Goal: Task Accomplishment & Management: Complete application form

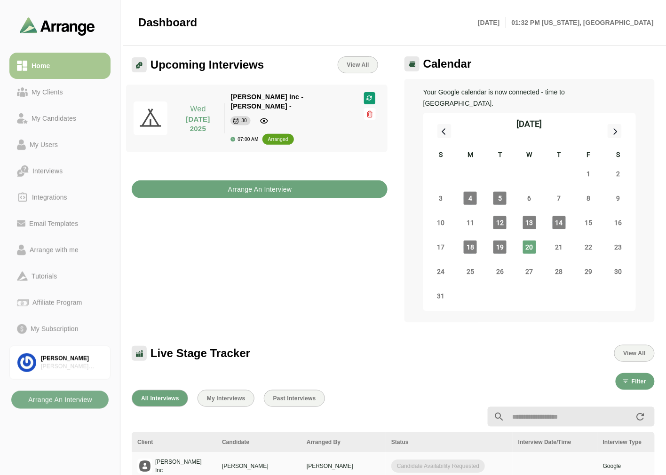
click at [250, 183] on b "Arrange An Interview" at bounding box center [260, 190] width 64 height 18
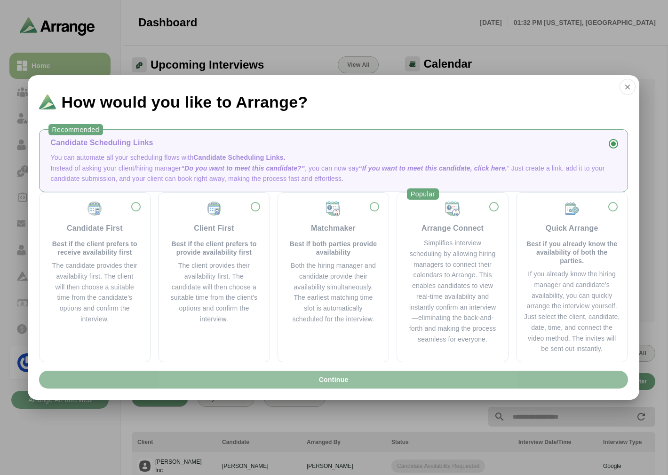
click at [345, 381] on span "Continue" at bounding box center [333, 380] width 30 height 18
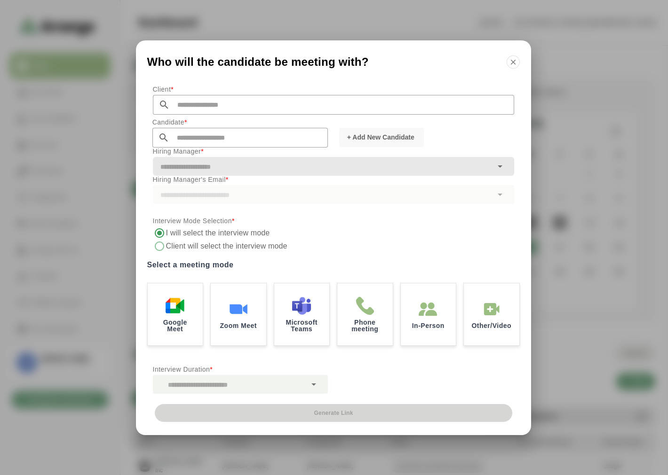
click at [204, 105] on input "text" at bounding box center [342, 105] width 344 height 20
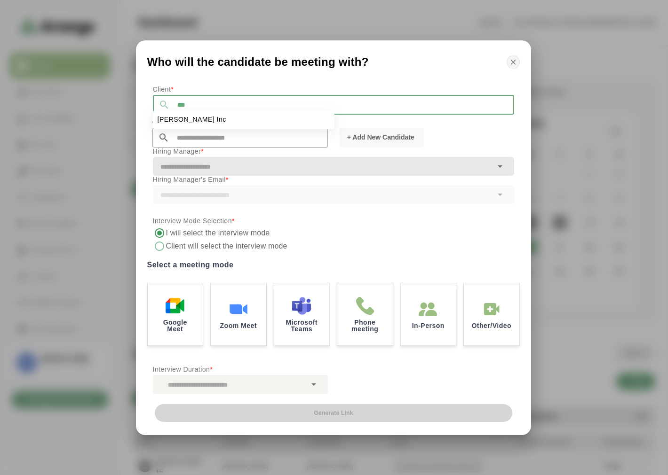
type input "***"
click at [509, 58] on icon "button" at bounding box center [513, 62] width 8 height 8
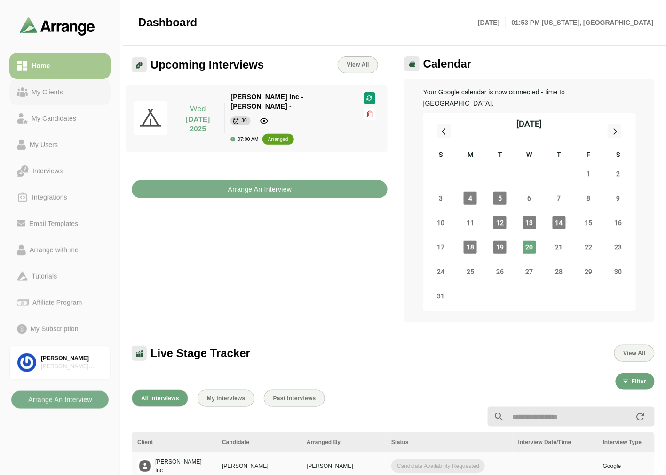
click at [41, 89] on div "My Clients" at bounding box center [47, 91] width 39 height 11
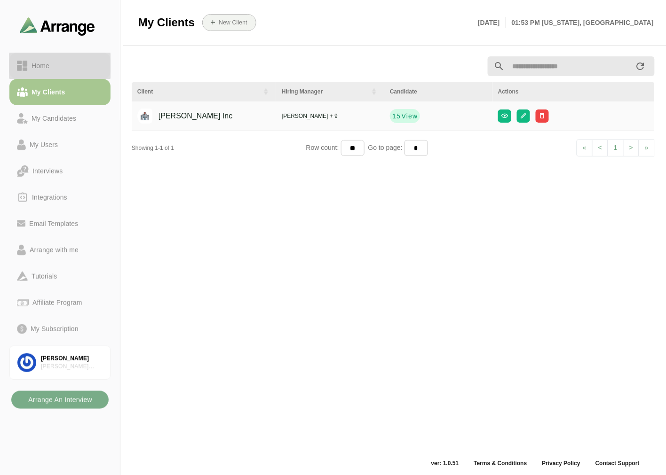
click at [60, 67] on div "Home" at bounding box center [60, 65] width 86 height 11
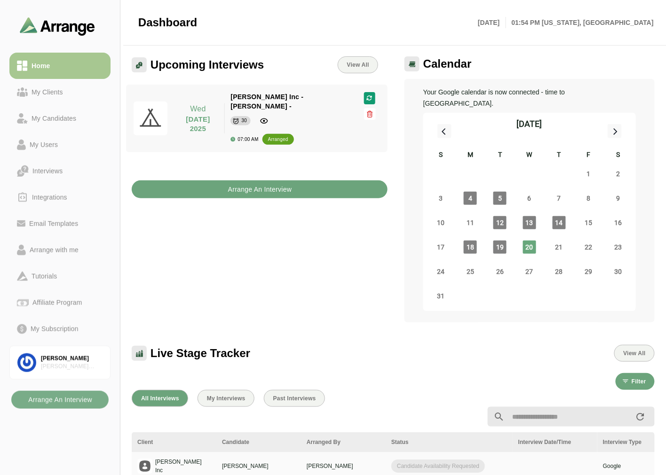
click at [248, 181] on b "Arrange An Interview" at bounding box center [260, 190] width 64 height 18
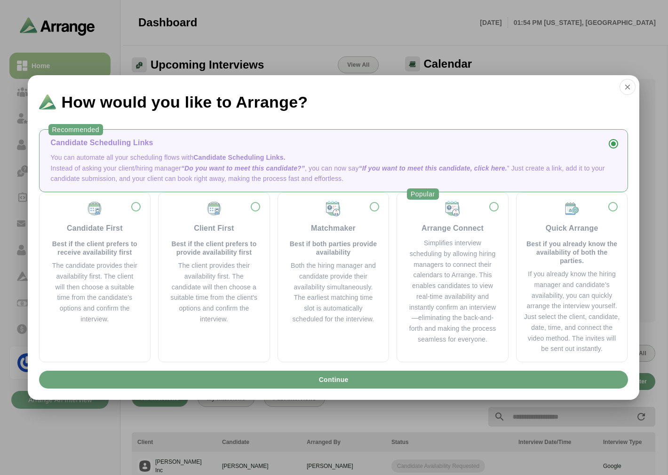
click at [204, 172] on p "Instead of asking your client/hiring manager “Do you want to meet this candidat…" at bounding box center [333, 174] width 565 height 22
click at [630, 87] on icon "button" at bounding box center [627, 87] width 8 height 8
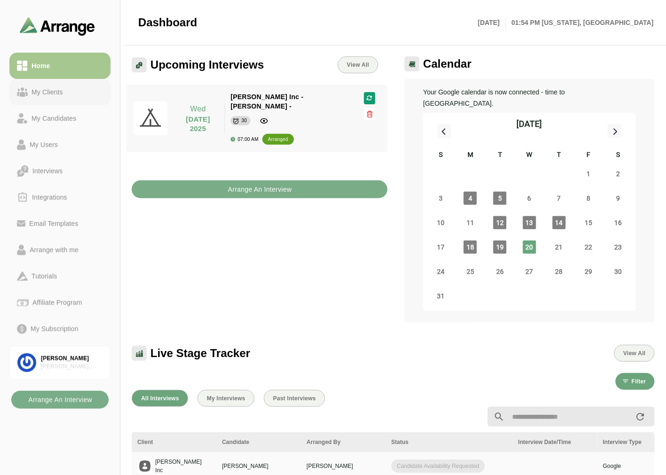
click at [57, 93] on div "My Clients" at bounding box center [47, 91] width 39 height 11
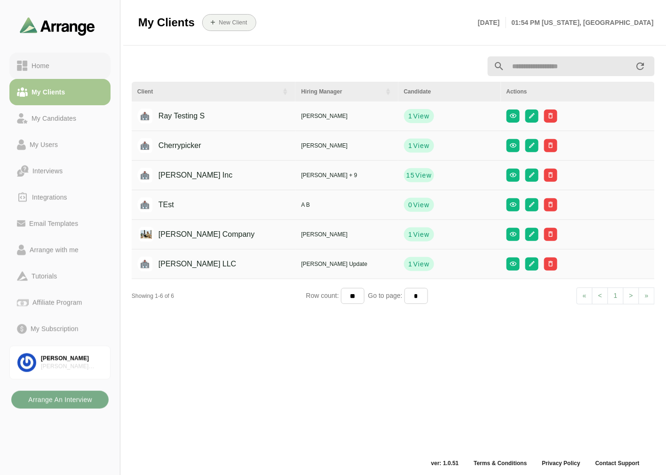
click at [68, 64] on div "Home" at bounding box center [60, 65] width 86 height 11
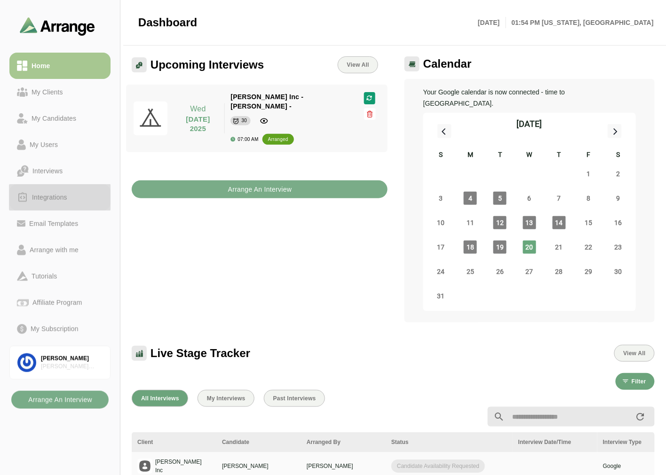
click at [61, 201] on div "Integrations" at bounding box center [49, 197] width 43 height 11
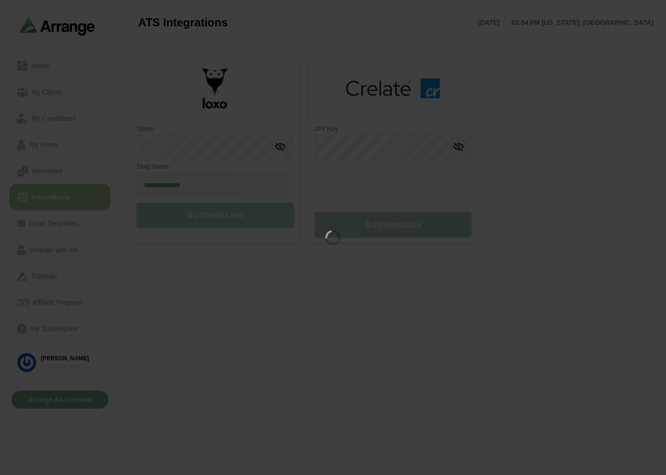
type input "**********"
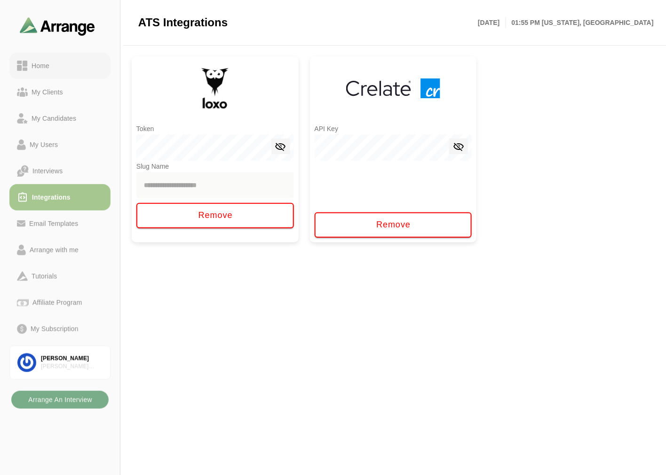
click at [29, 63] on div "Home" at bounding box center [40, 65] width 25 height 11
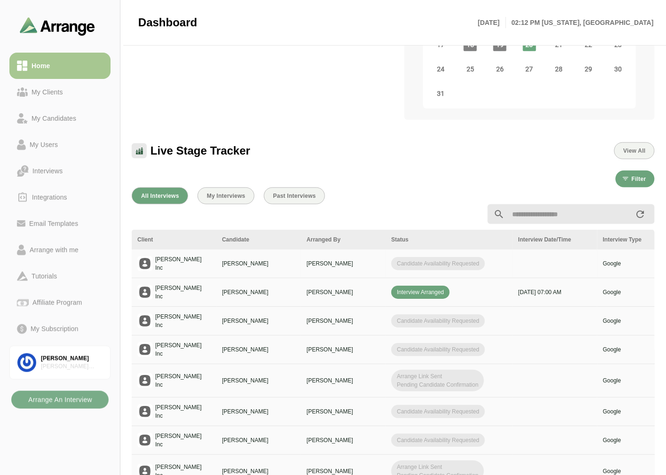
scroll to position [209, 0]
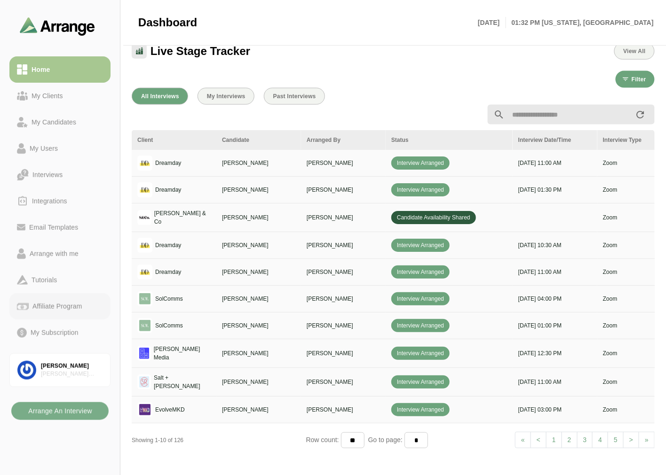
scroll to position [313, 0]
click at [59, 96] on div "My Clients" at bounding box center [47, 95] width 39 height 11
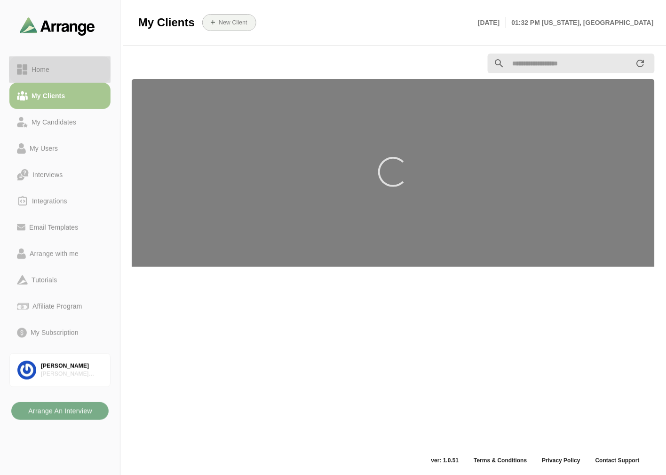
click at [71, 67] on div "Home" at bounding box center [60, 69] width 86 height 11
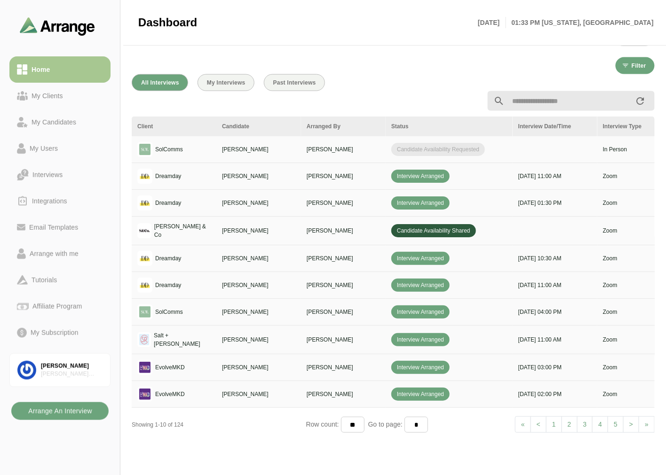
click at [45, 404] on b "Arrange An Interview" at bounding box center [60, 411] width 64 height 18
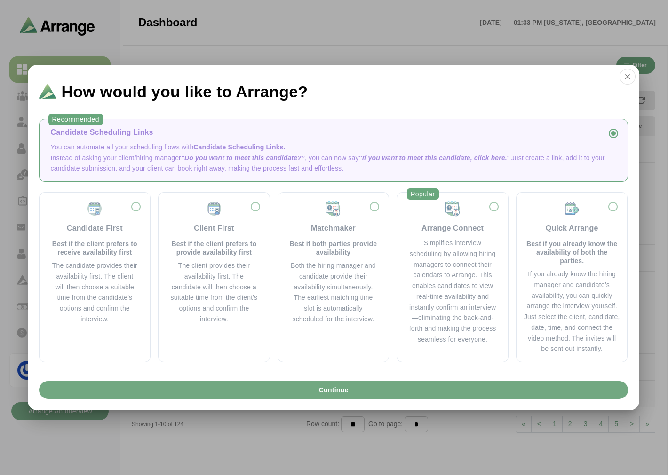
click at [250, 388] on button "Continue" at bounding box center [333, 390] width 589 height 18
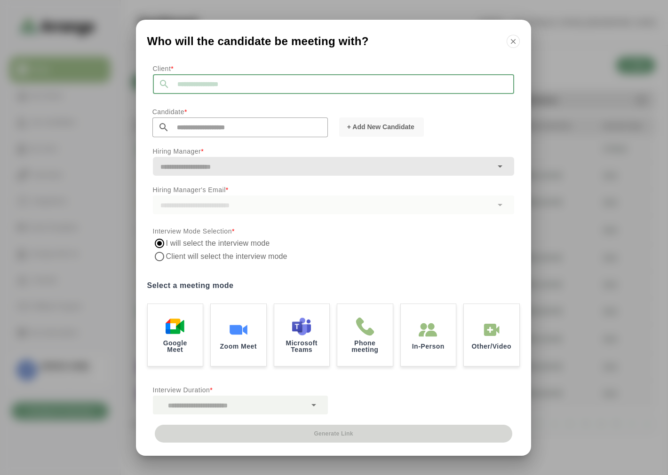
click at [212, 82] on input "text" at bounding box center [342, 84] width 344 height 20
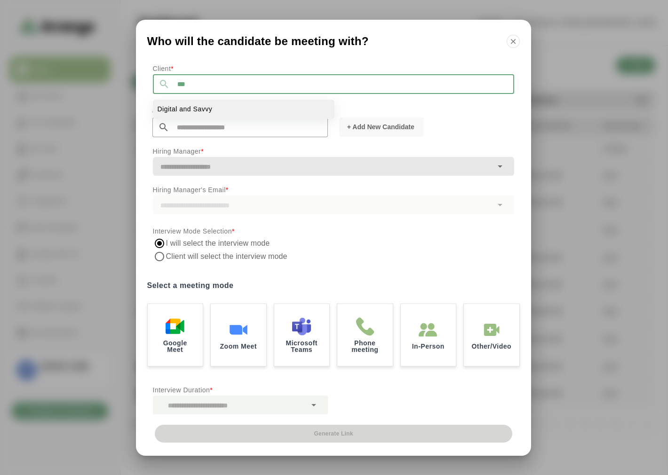
click at [179, 106] on span "Digital and Savvy" at bounding box center [184, 109] width 55 height 10
type input "**********"
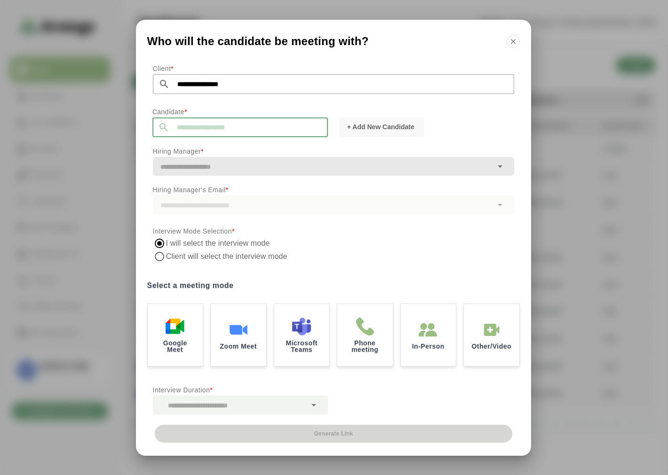
click at [222, 125] on input "text" at bounding box center [248, 128] width 158 height 20
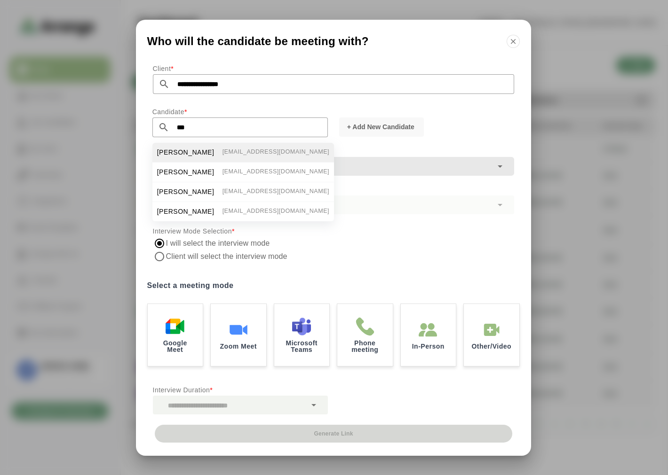
click at [179, 149] on span "[PERSON_NAME]" at bounding box center [185, 153] width 57 height 10
type input "**********"
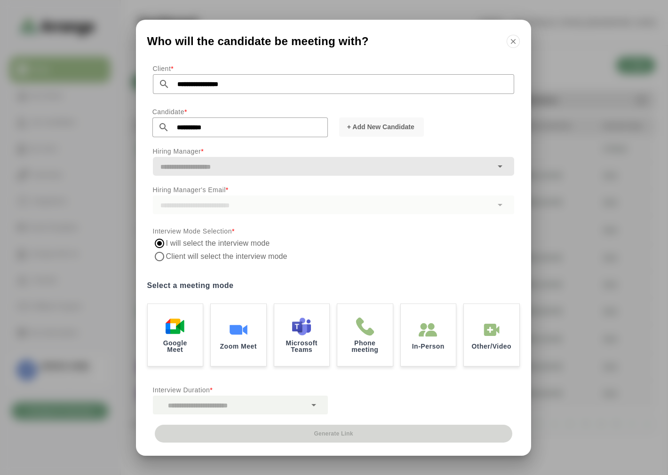
click at [187, 162] on input "text" at bounding box center [322, 166] width 339 height 13
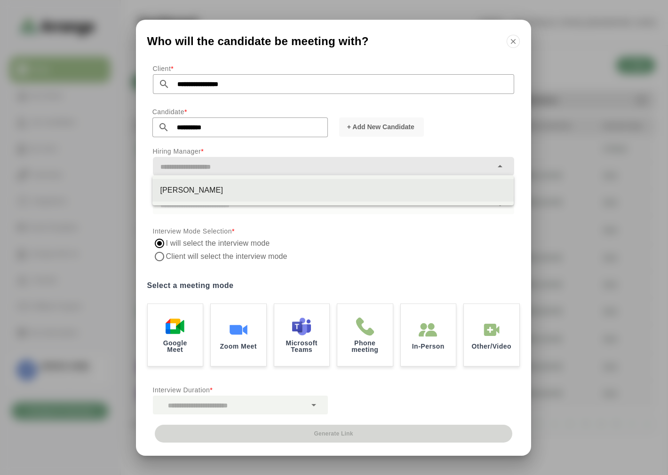
click at [185, 186] on div "[PERSON_NAME]" at bounding box center [333, 190] width 346 height 11
type input "**********"
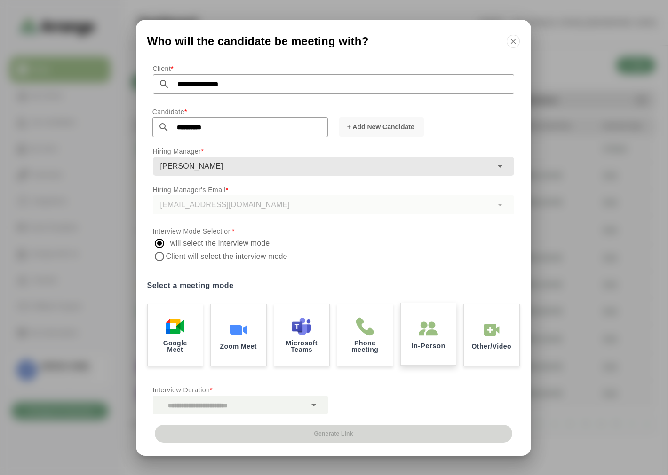
click at [438, 345] on p "In-Person" at bounding box center [428, 345] width 34 height 7
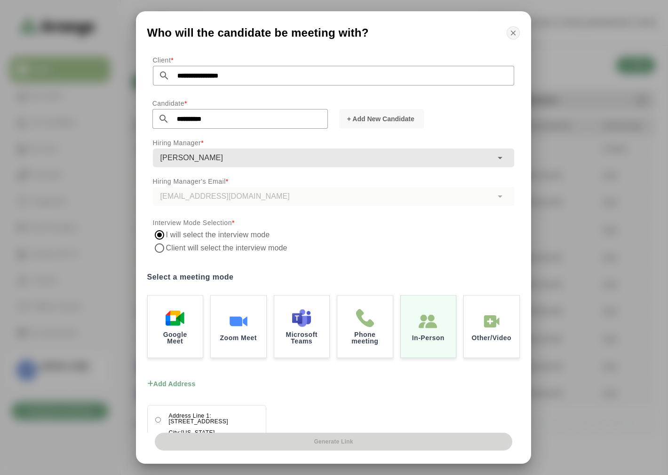
click at [515, 34] on icon "button" at bounding box center [513, 33] width 8 height 8
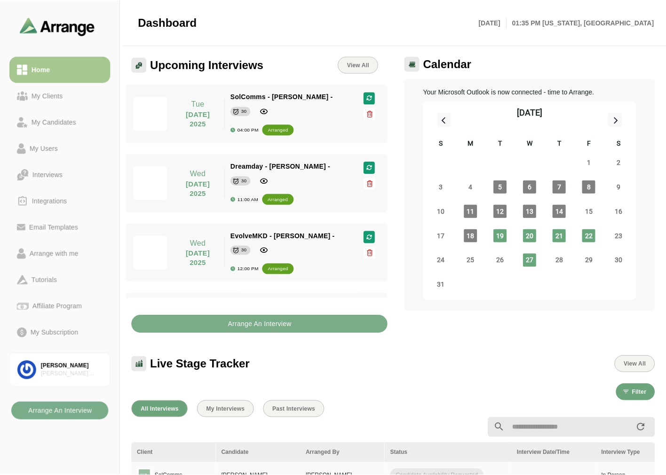
scroll to position [327, 0]
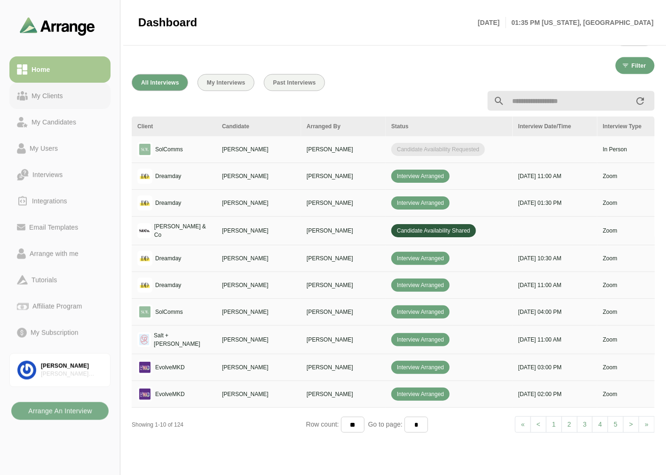
click at [52, 107] on link "My Clients" at bounding box center [59, 96] width 101 height 26
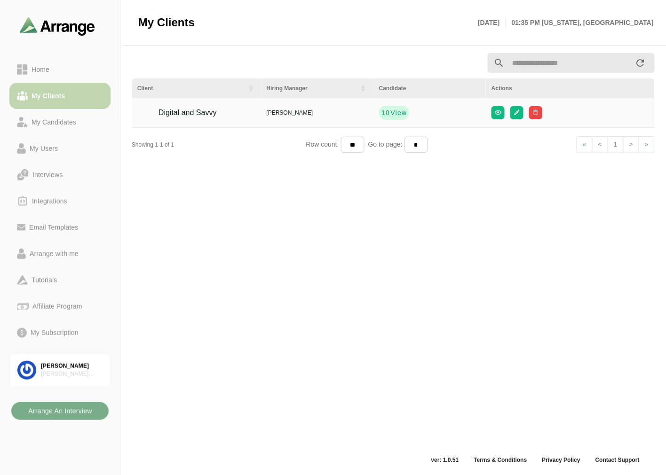
scroll to position [3, 0]
click at [60, 71] on div "Home" at bounding box center [60, 69] width 86 height 11
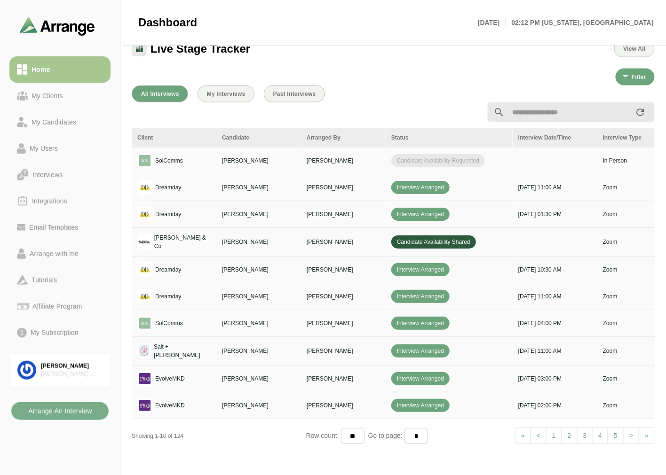
scroll to position [316, 0]
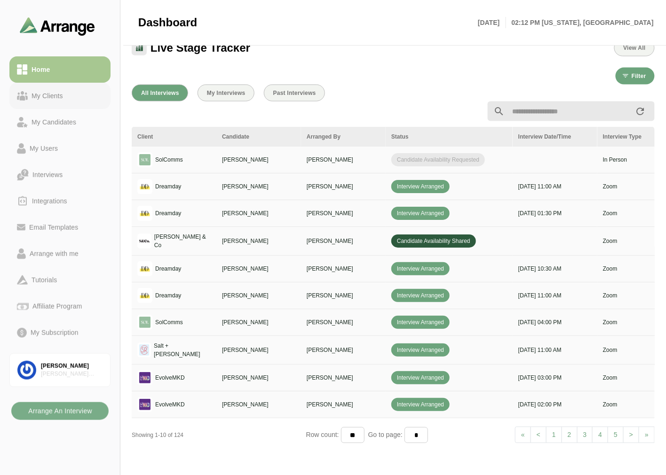
click at [59, 95] on div "My Clients" at bounding box center [47, 95] width 39 height 11
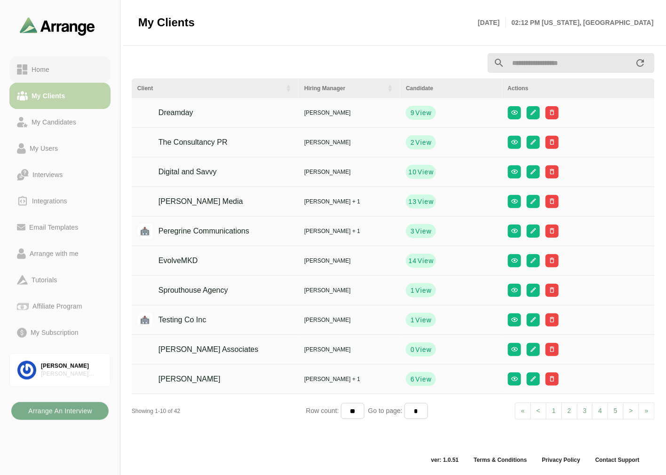
scroll to position [3, 0]
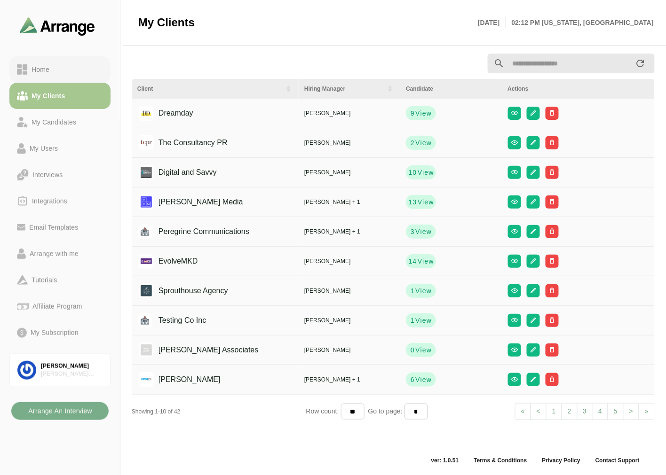
click at [69, 72] on div "Home" at bounding box center [60, 69] width 86 height 11
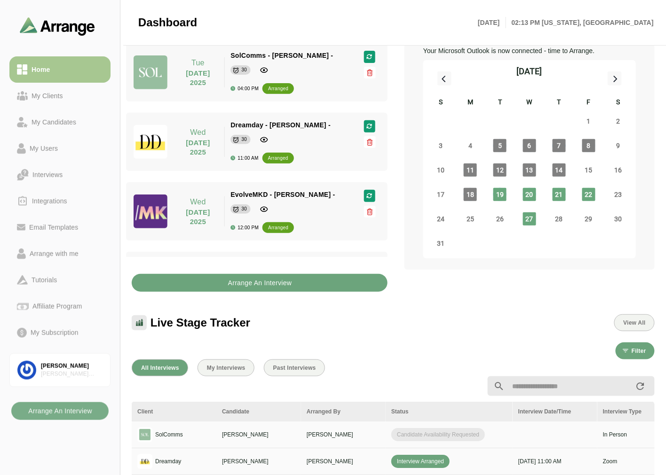
click at [254, 291] on b "Arrange An Interview" at bounding box center [260, 283] width 64 height 18
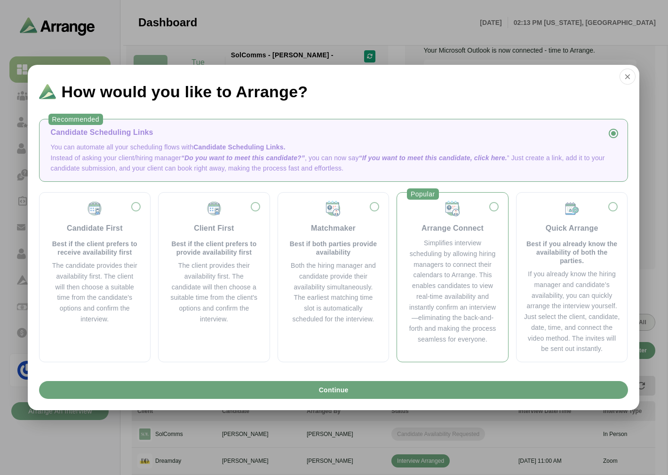
click at [474, 264] on div "Simplifies interview scheduling by allowing hiring managers to connect their ca…" at bounding box center [452, 291] width 88 height 107
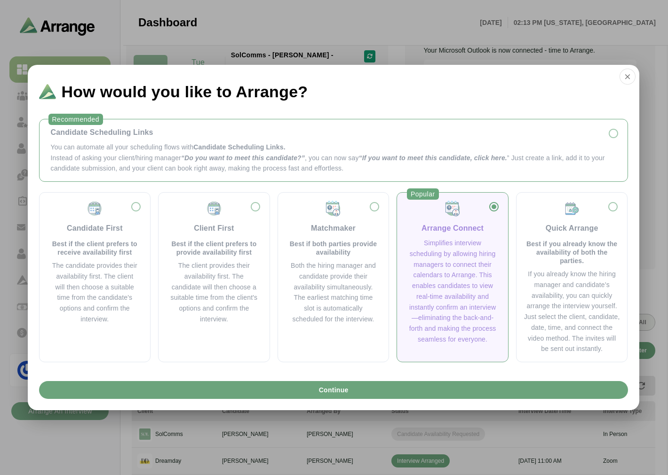
click at [326, 129] on div "Candidate Scheduling Links" at bounding box center [333, 132] width 565 height 11
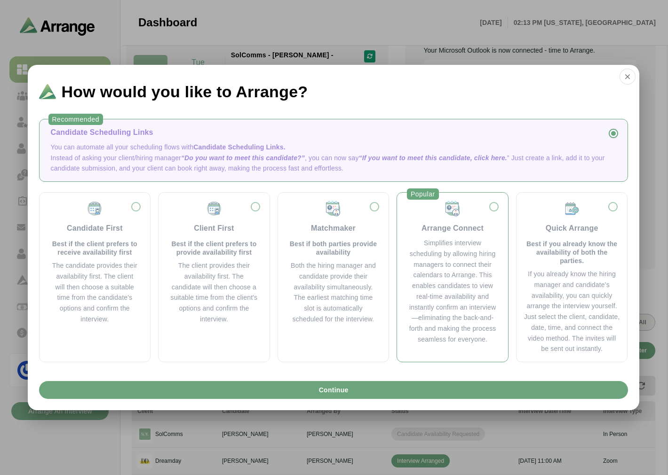
click at [450, 268] on div "Simplifies interview scheduling by allowing hiring managers to connect their ca…" at bounding box center [452, 291] width 88 height 107
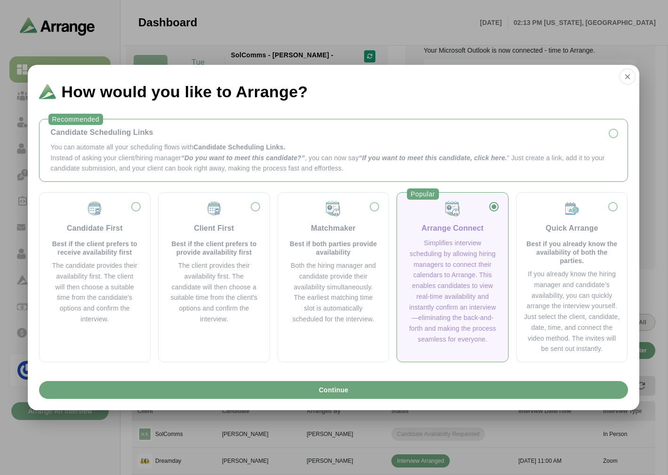
click at [379, 147] on p "You can automate all your scheduling flows with Candidate Scheduling Links." at bounding box center [333, 147] width 565 height 11
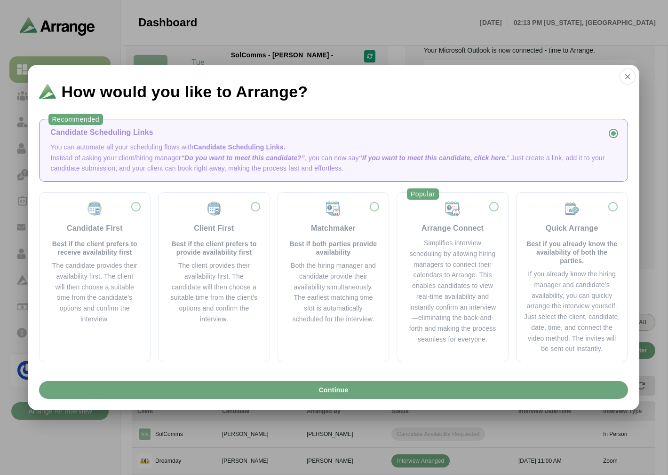
click at [261, 154] on span "“Do you want to meet this candidate?”" at bounding box center [243, 158] width 124 height 8
click at [623, 74] on icon "button" at bounding box center [627, 76] width 8 height 8
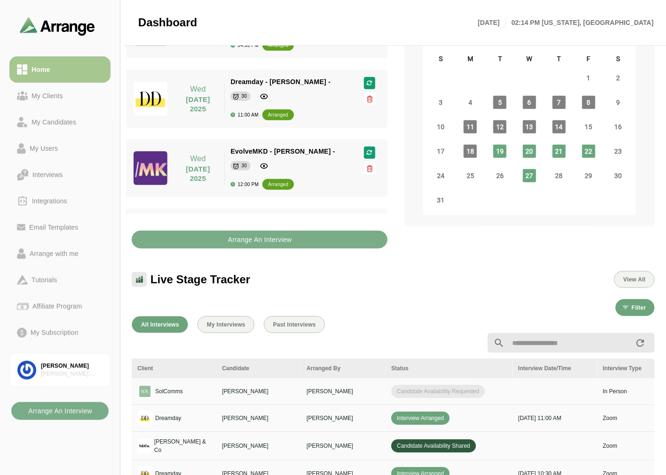
scroll to position [41, 0]
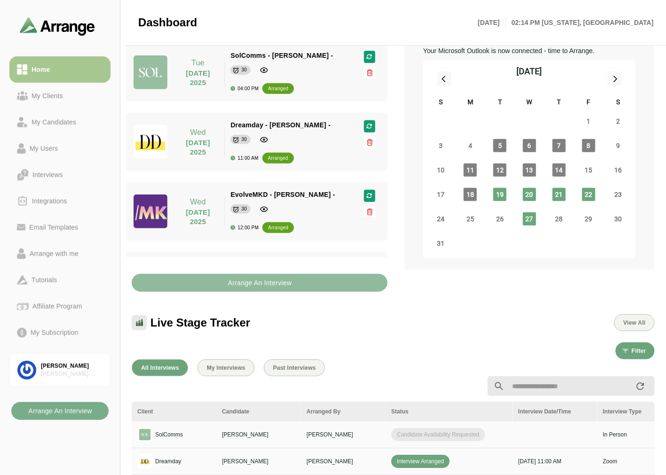
click at [255, 276] on b "Arrange An Interview" at bounding box center [260, 283] width 64 height 18
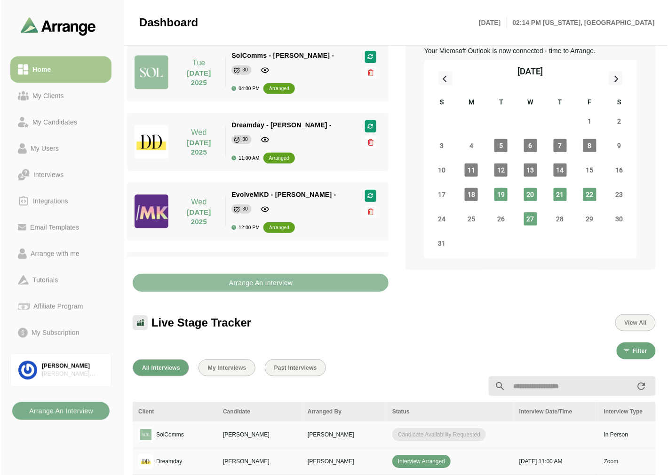
scroll to position [0, 0]
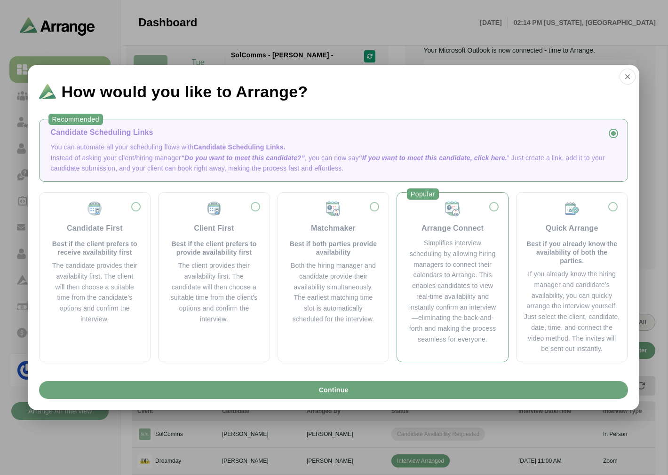
click at [434, 286] on div "Simplifies interview scheduling by allowing hiring managers to connect their ca…" at bounding box center [452, 291] width 88 height 107
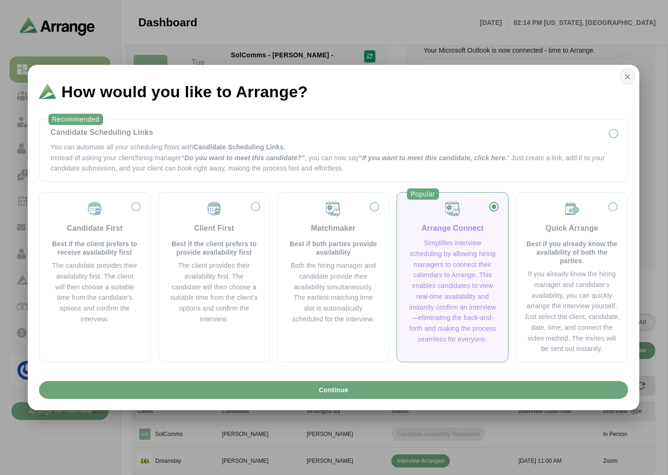
click at [626, 72] on icon "button" at bounding box center [627, 76] width 8 height 8
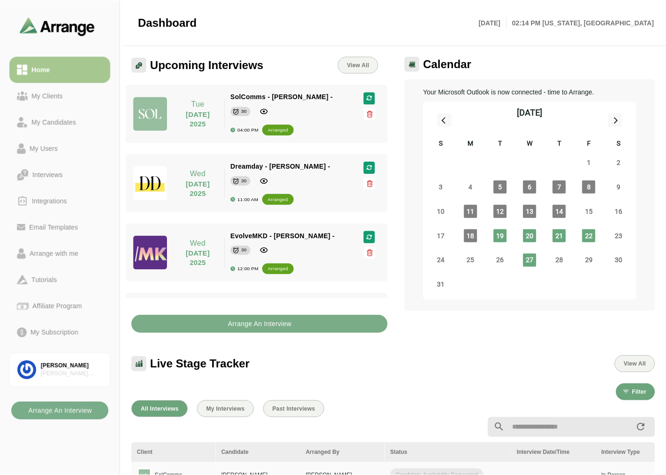
scroll to position [41, 0]
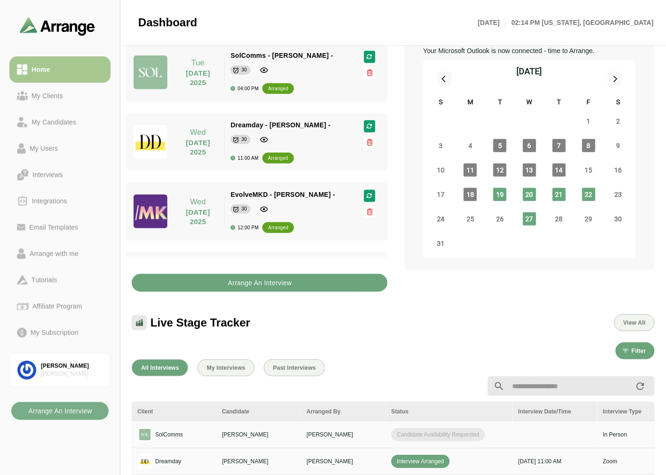
click at [275, 280] on b "Arrange An Interview" at bounding box center [260, 283] width 64 height 18
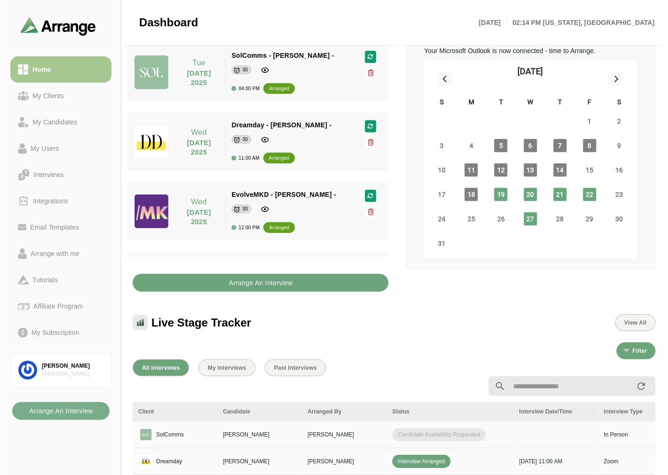
scroll to position [0, 0]
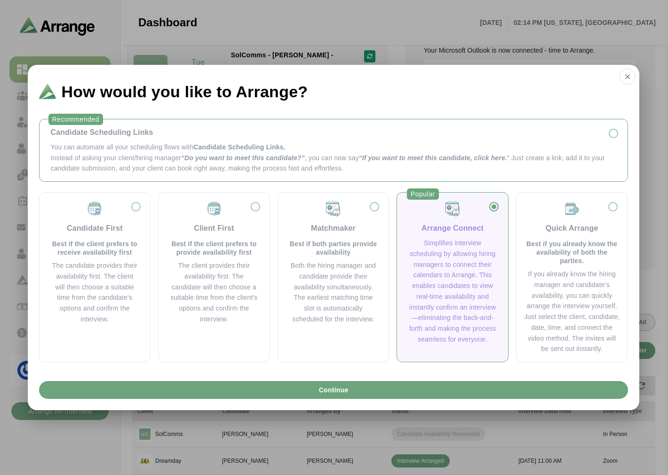
click at [204, 139] on div "Candidate Scheduling Links You can automate all your scheduling flows with Cand…" at bounding box center [333, 150] width 573 height 47
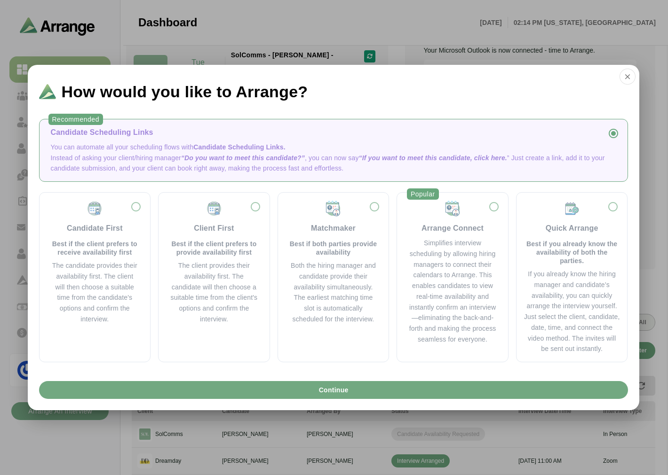
click at [282, 395] on button "Continue" at bounding box center [333, 390] width 589 height 18
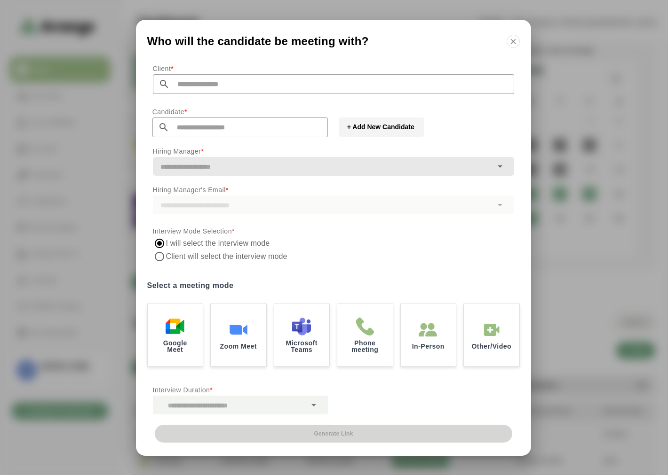
click at [361, 123] on span "+ Add New Candidate" at bounding box center [380, 126] width 68 height 9
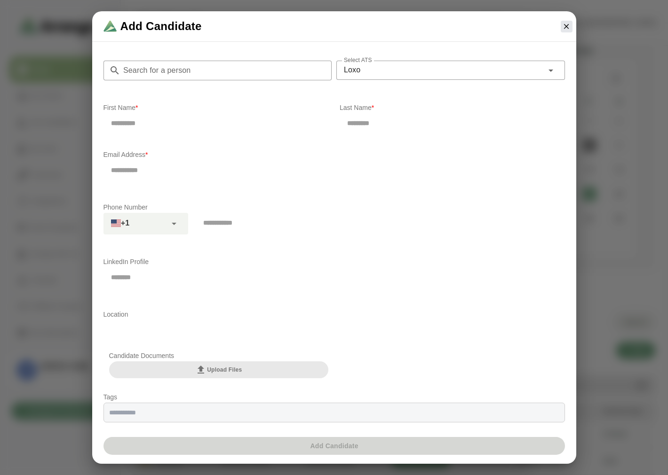
click at [151, 67] on input "Search for a person" at bounding box center [226, 71] width 212 height 20
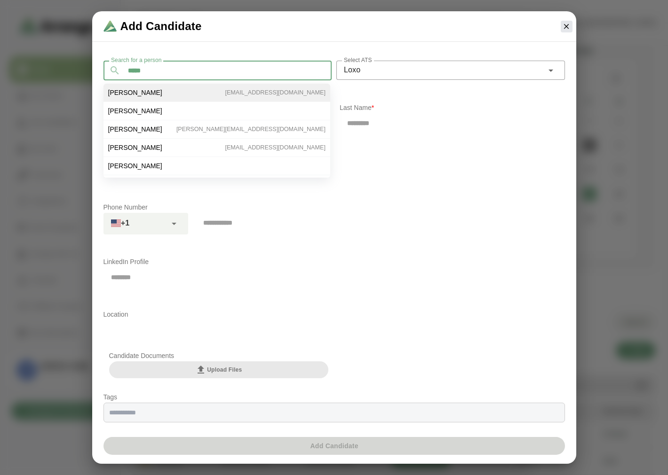
type input "*****"
click at [142, 102] on li "Tom Nolan tomnolan1128@yahoo.com" at bounding box center [216, 111] width 227 height 18
type input "***"
type input "*****"
type input "**********"
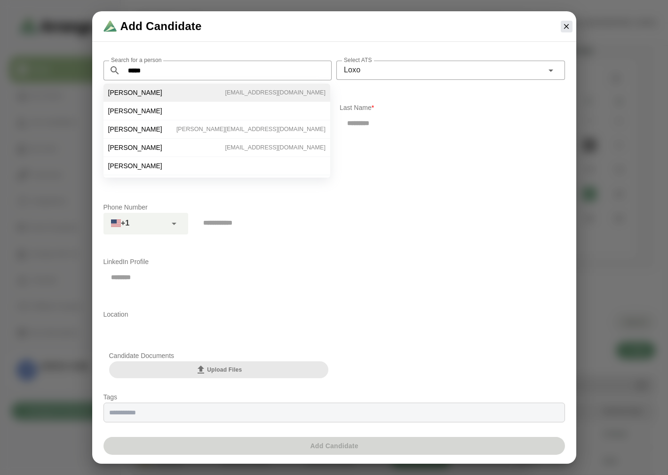
type input "**********"
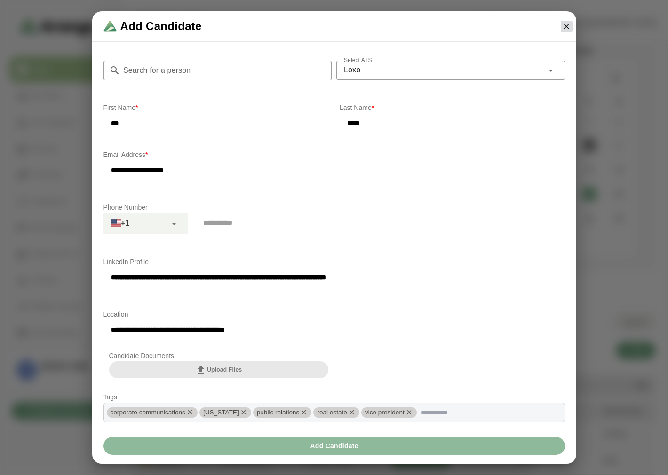
click at [562, 23] on icon "button" at bounding box center [566, 26] width 8 height 8
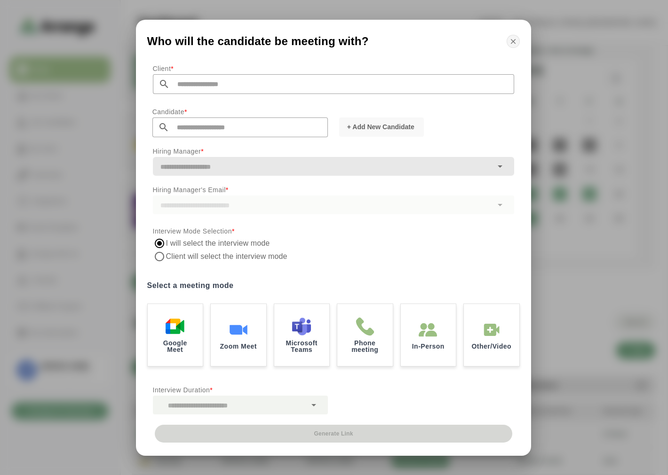
click at [513, 43] on icon "button" at bounding box center [513, 41] width 8 height 8
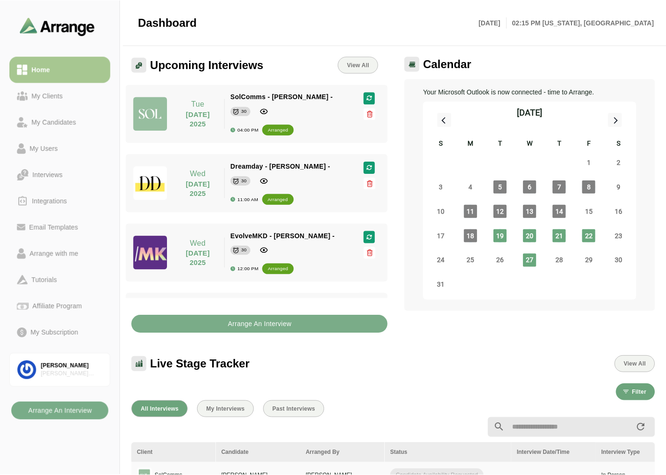
scroll to position [41, 0]
